Goal: Navigation & Orientation: Find specific page/section

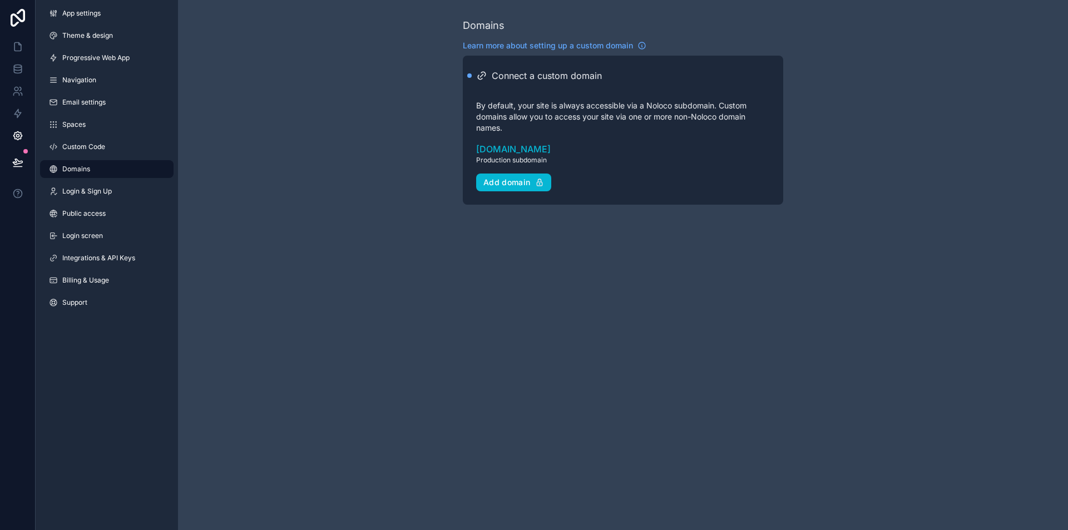
click at [16, 16] on icon at bounding box center [18, 18] width 14 height 18
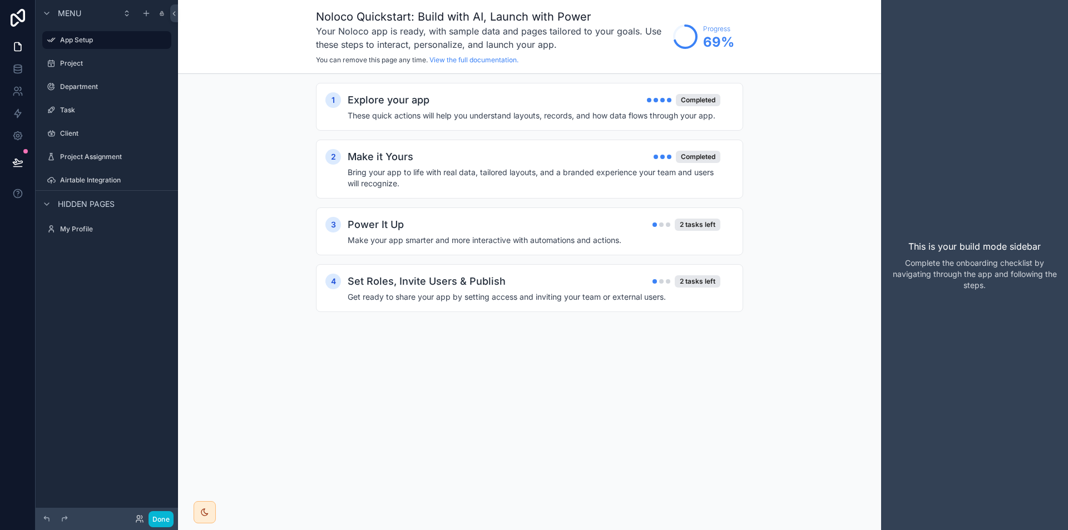
click at [237, 296] on div "1 Explore your app Completed These quick actions will help you understand layou…" at bounding box center [529, 208] width 703 height 269
click at [72, 64] on label "Project" at bounding box center [104, 63] width 89 height 9
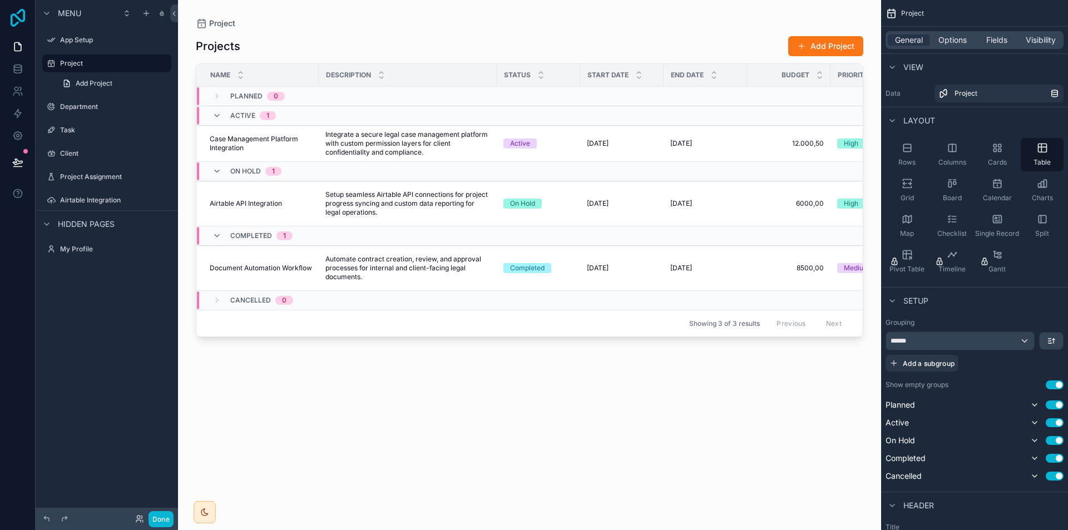
click at [16, 18] on icon at bounding box center [18, 18] width 22 height 18
